Goal: Navigation & Orientation: Go to known website

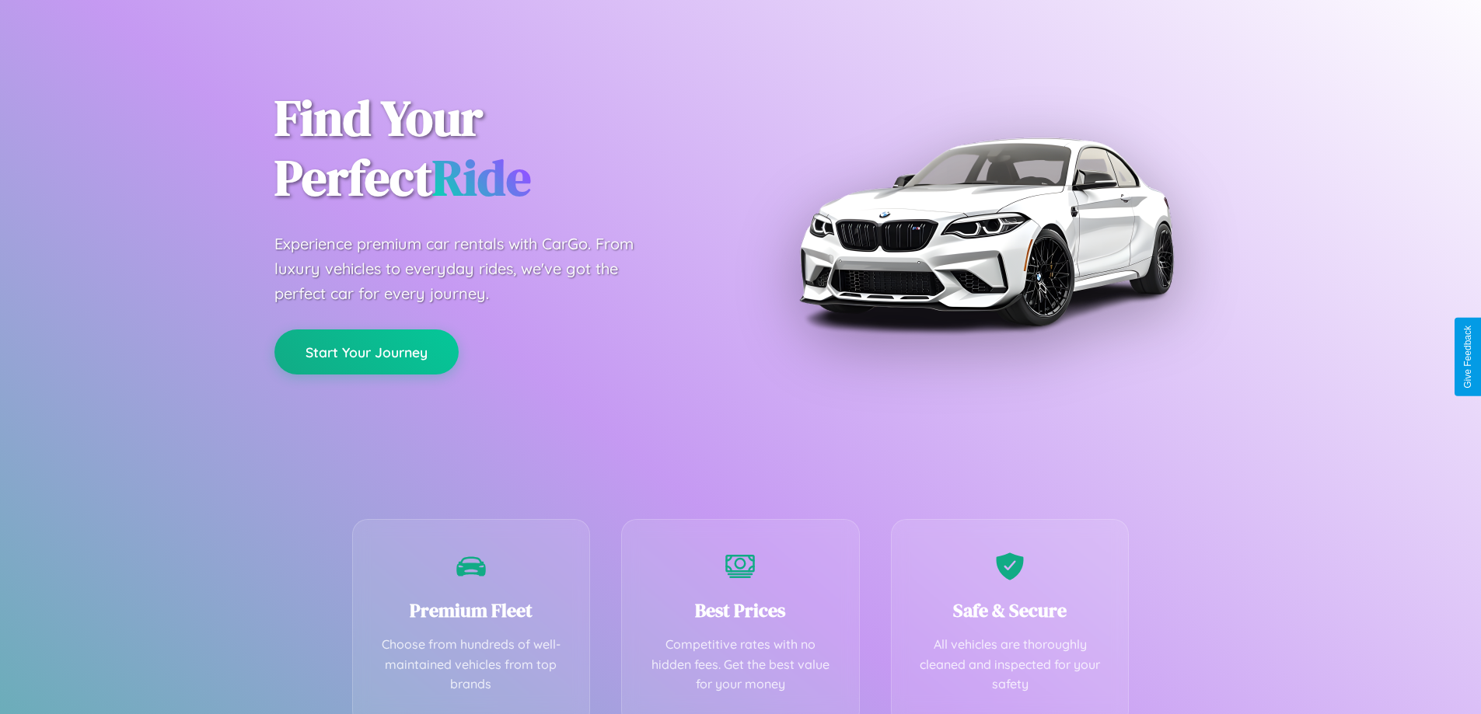
scroll to position [306, 0]
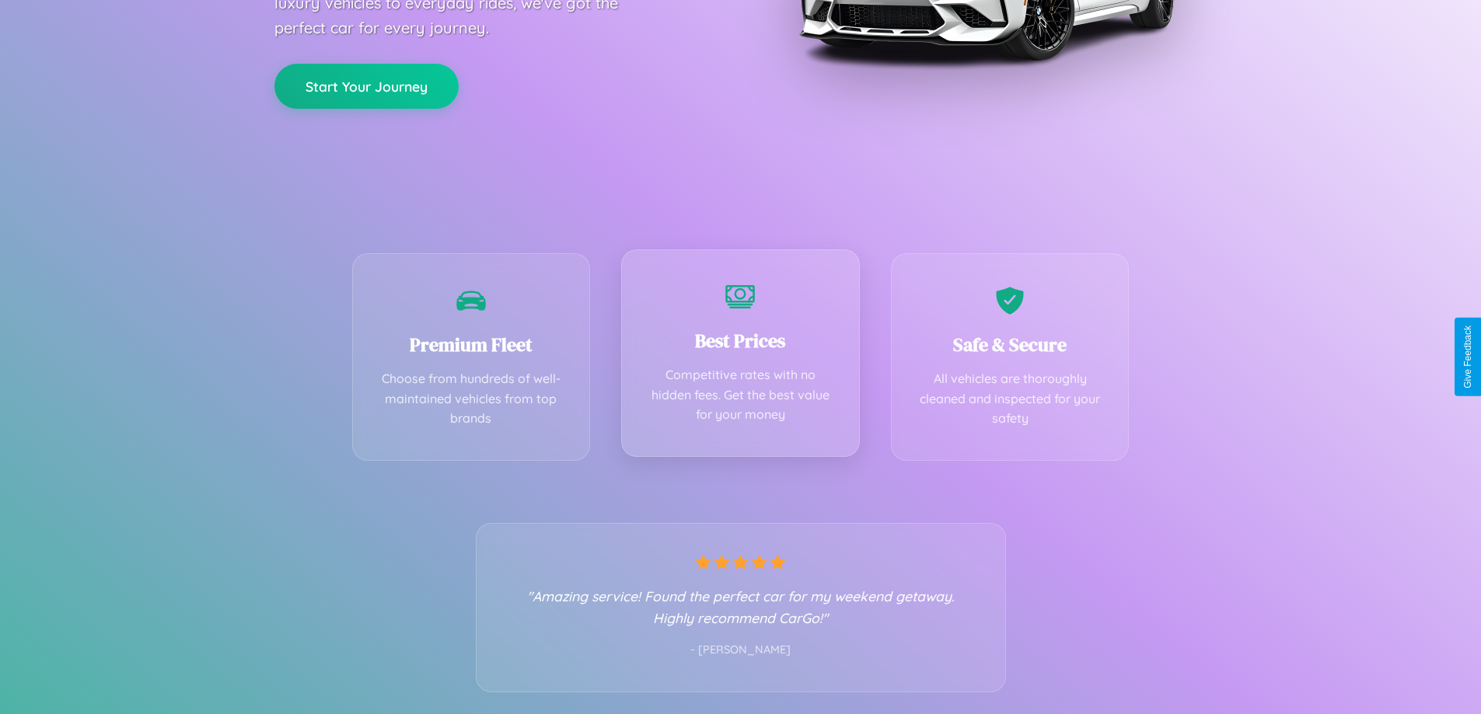
click at [740, 357] on div "Best Prices Competitive rates with no hidden fees. Get the best value for your …" at bounding box center [740, 354] width 239 height 208
click at [366, 85] on button "Start Your Journey" at bounding box center [366, 84] width 184 height 45
click at [366, 84] on button "Start Your Journey" at bounding box center [366, 84] width 184 height 45
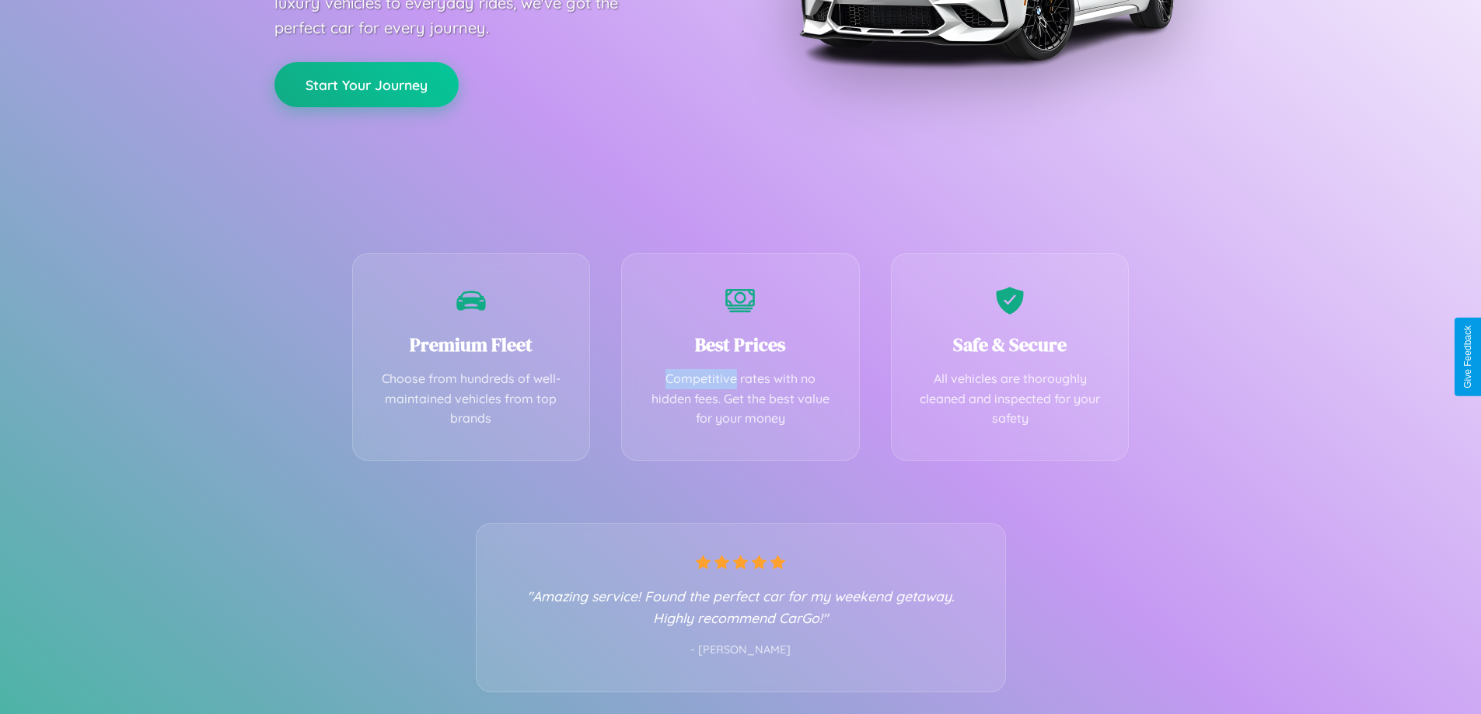
click at [366, 84] on button "Start Your Journey" at bounding box center [366, 84] width 184 height 45
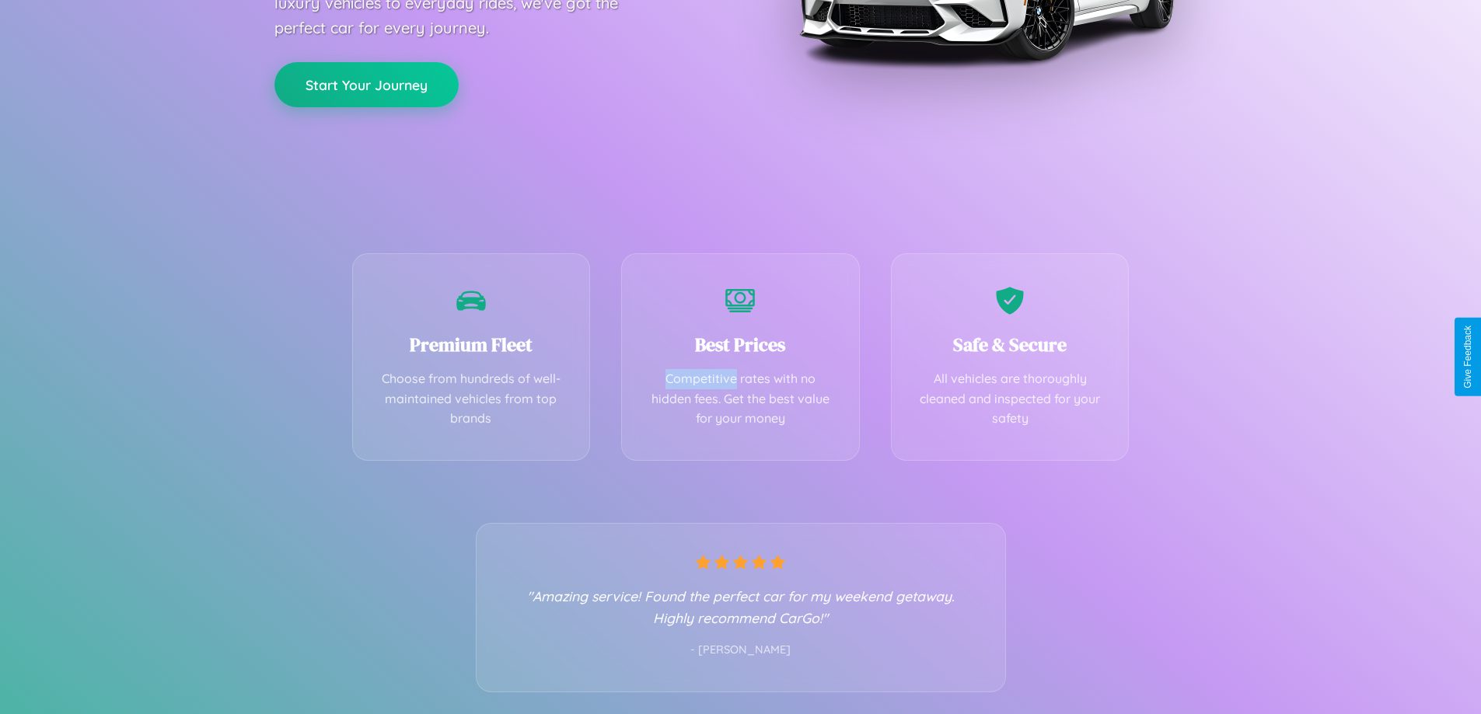
click at [366, 84] on button "Start Your Journey" at bounding box center [366, 84] width 184 height 45
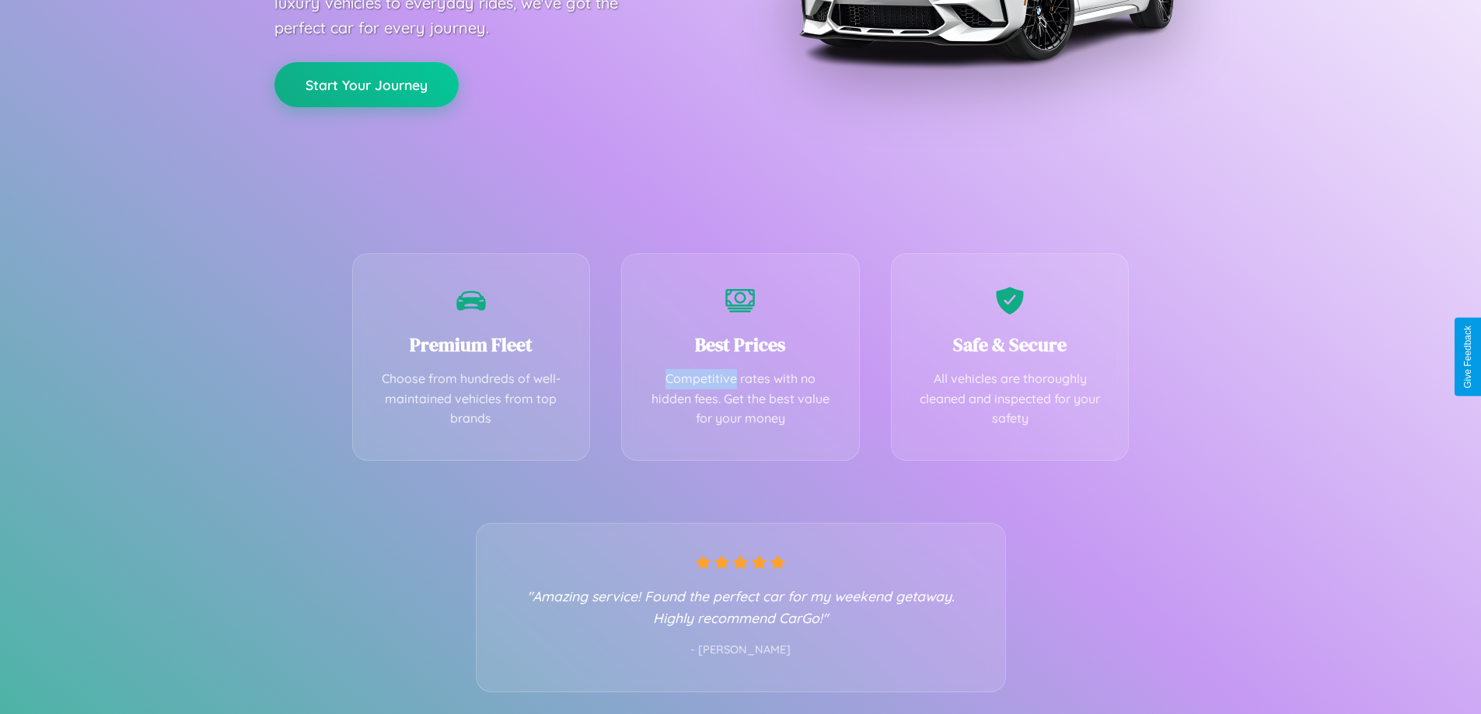
click at [366, 84] on button "Start Your Journey" at bounding box center [366, 84] width 184 height 45
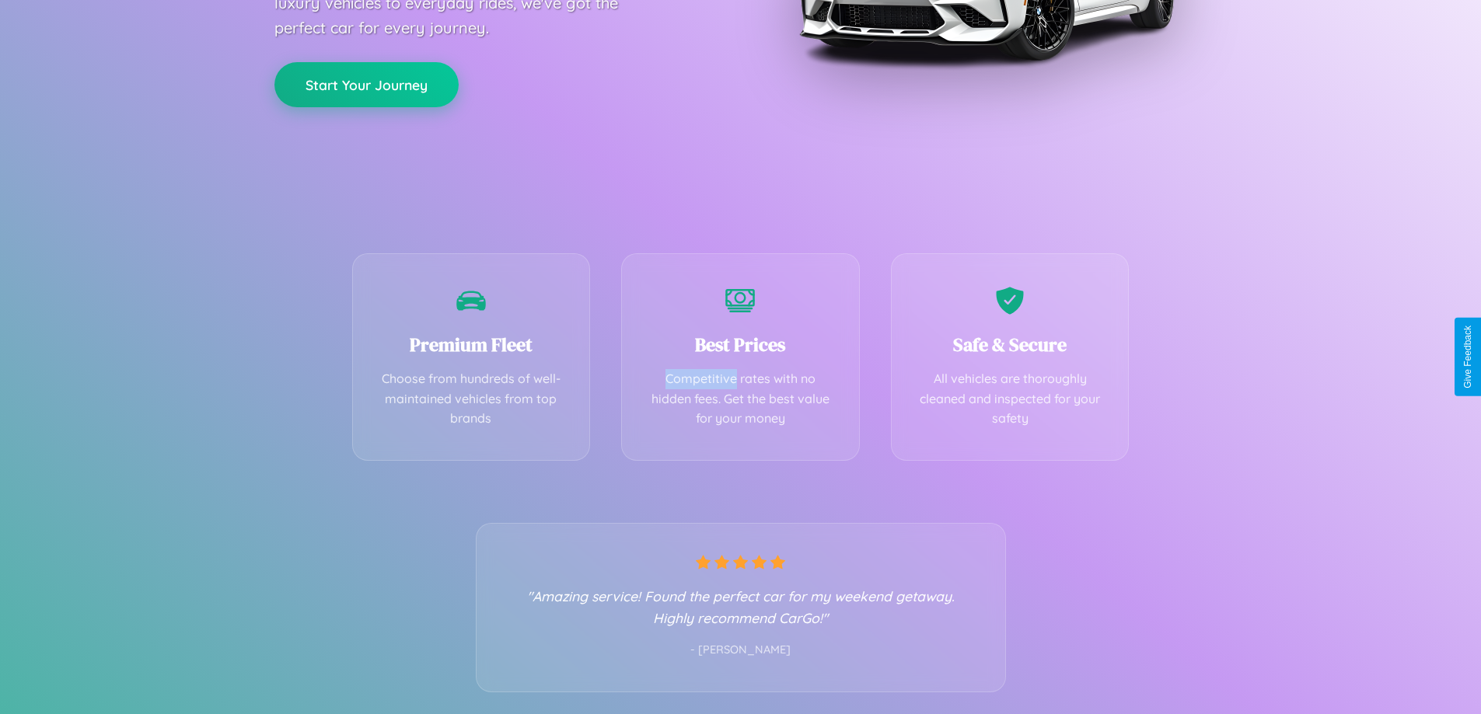
click at [366, 84] on button "Start Your Journey" at bounding box center [366, 84] width 184 height 45
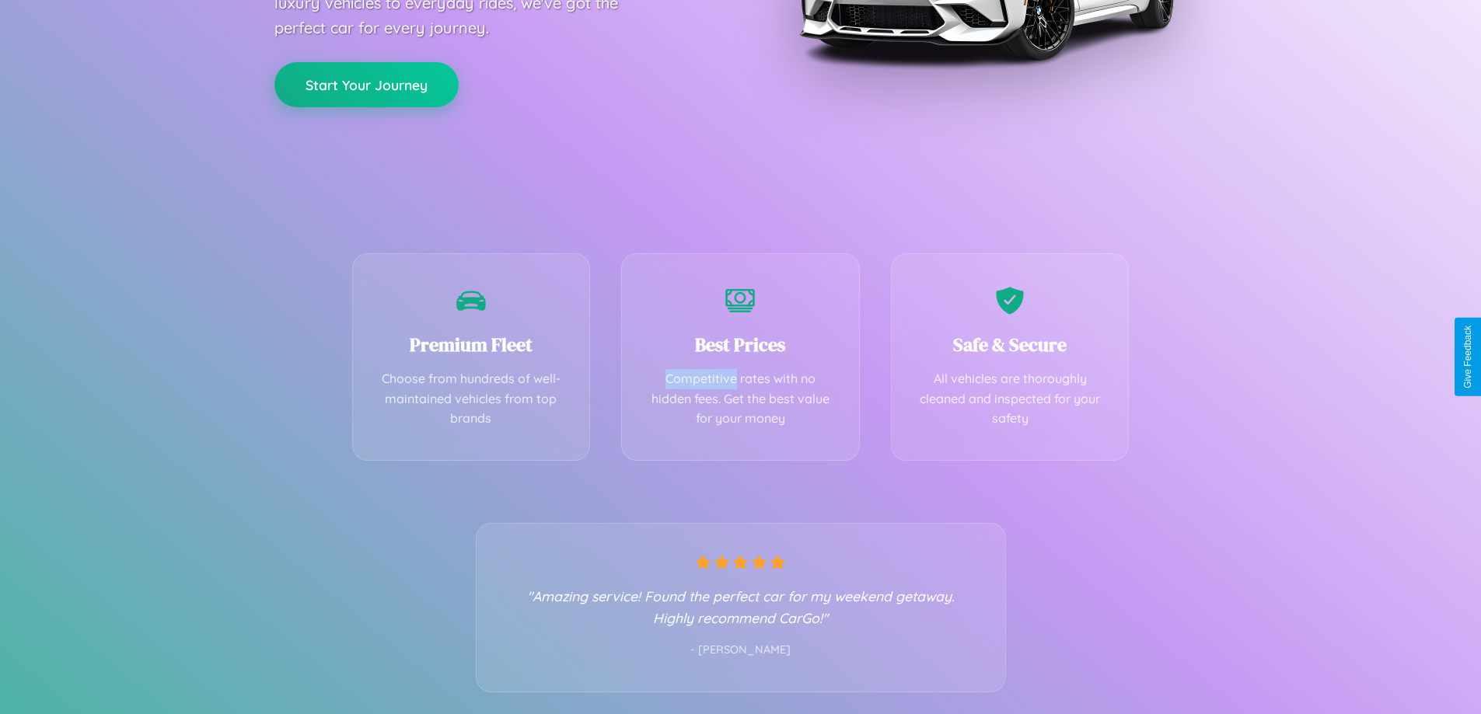
click at [366, 84] on button "Start Your Journey" at bounding box center [366, 84] width 184 height 45
